Goal: Book appointment/travel/reservation

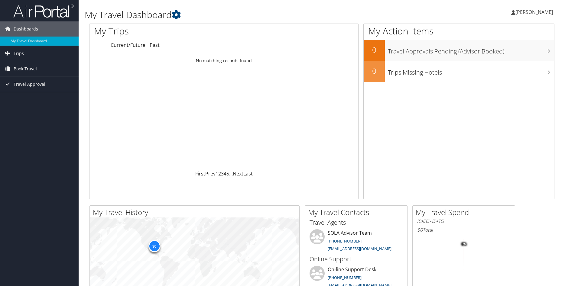
click at [126, 47] on link "Current/Future" at bounding box center [128, 45] width 35 height 7
click at [21, 54] on span "Trips" at bounding box center [19, 53] width 10 height 15
click at [26, 65] on link "Current/Future Trips" at bounding box center [39, 65] width 79 height 9
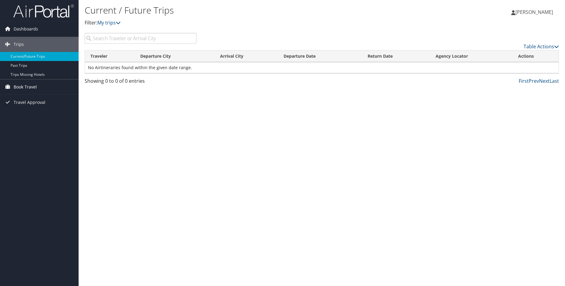
click at [30, 86] on span "Book Travel" at bounding box center [25, 86] width 23 height 15
click at [31, 108] on link "Book/Manage Online Trips" at bounding box center [39, 108] width 79 height 9
